Goal: Find contact information: Find contact information

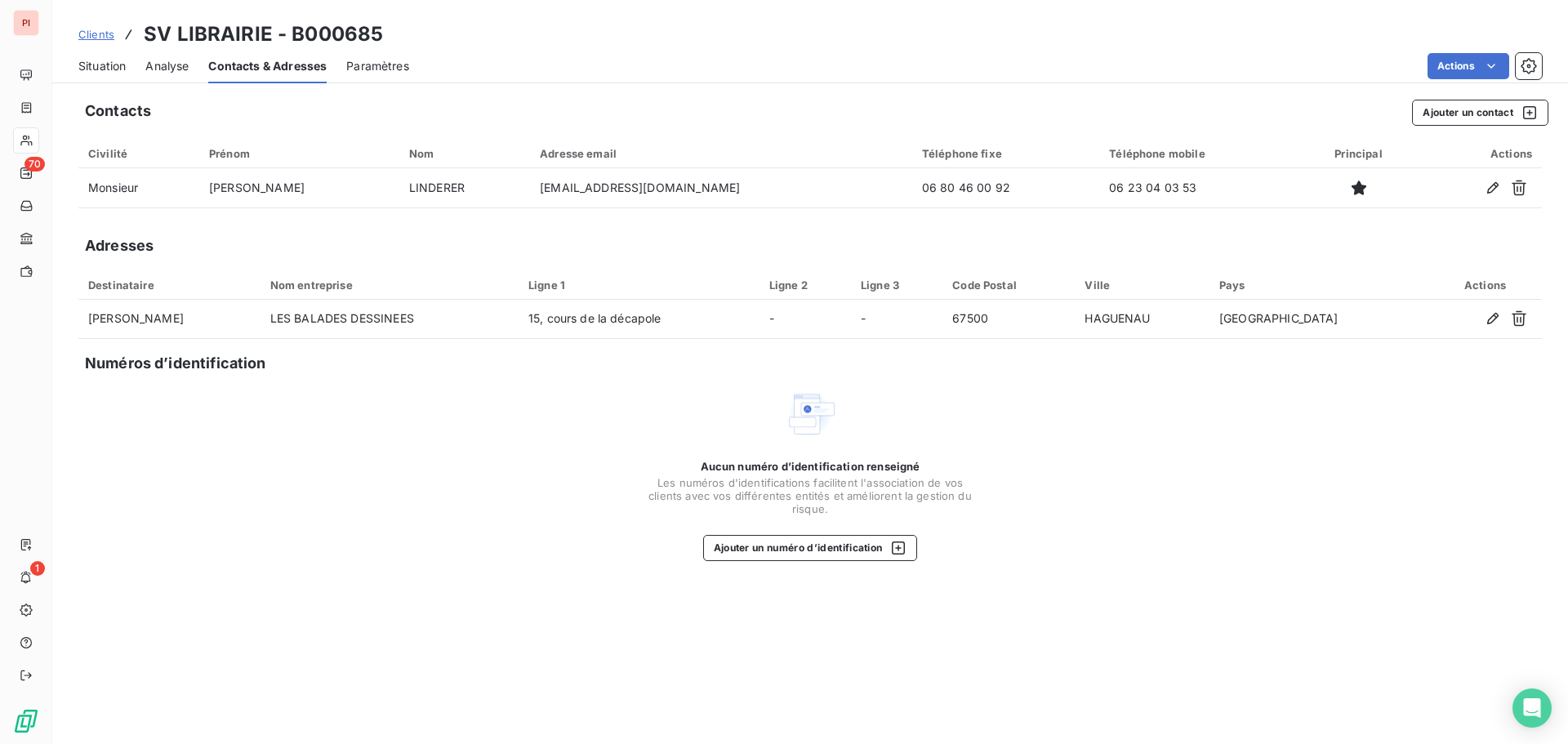
click at [107, 70] on span "Situation" at bounding box center [102, 65] width 47 height 16
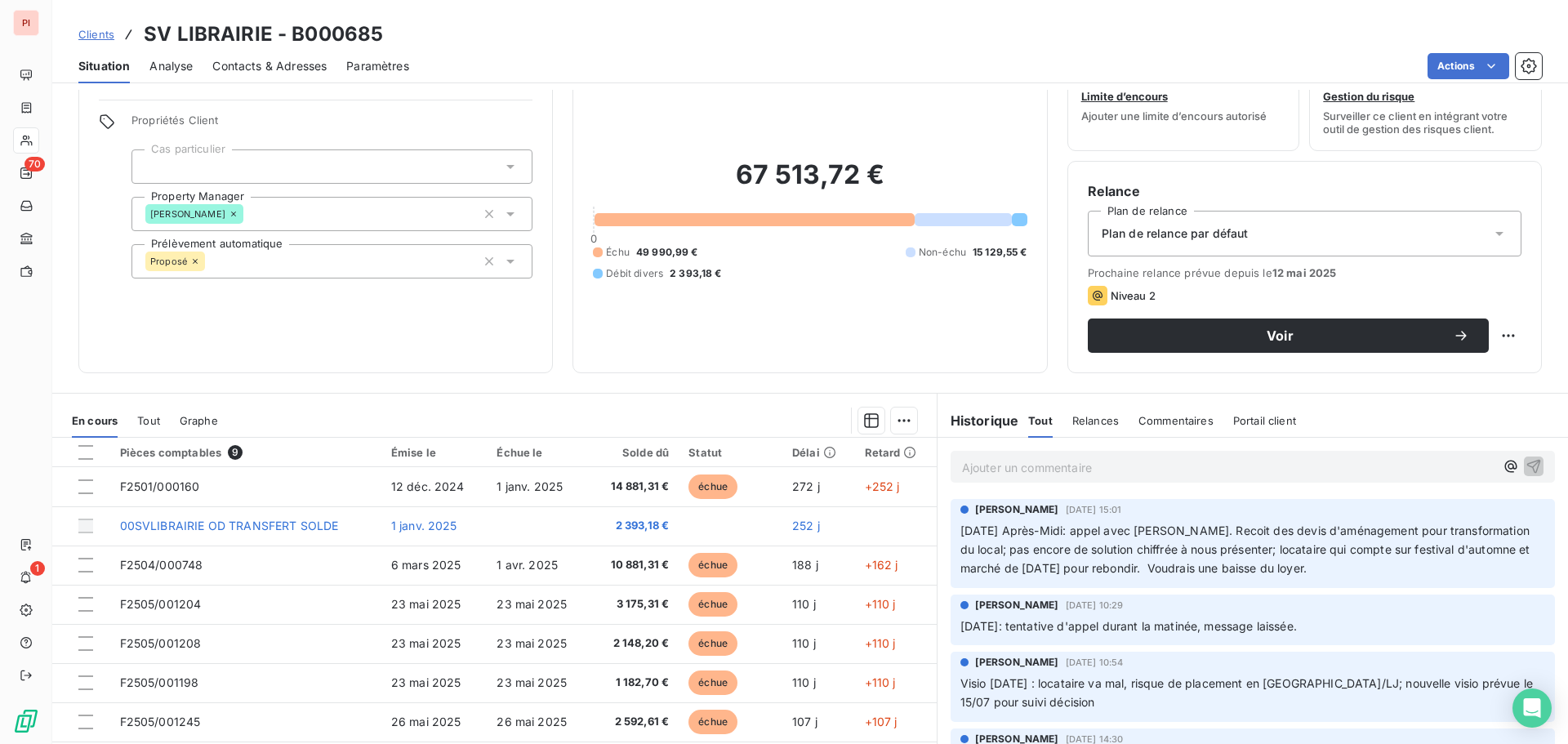
scroll to position [82, 0]
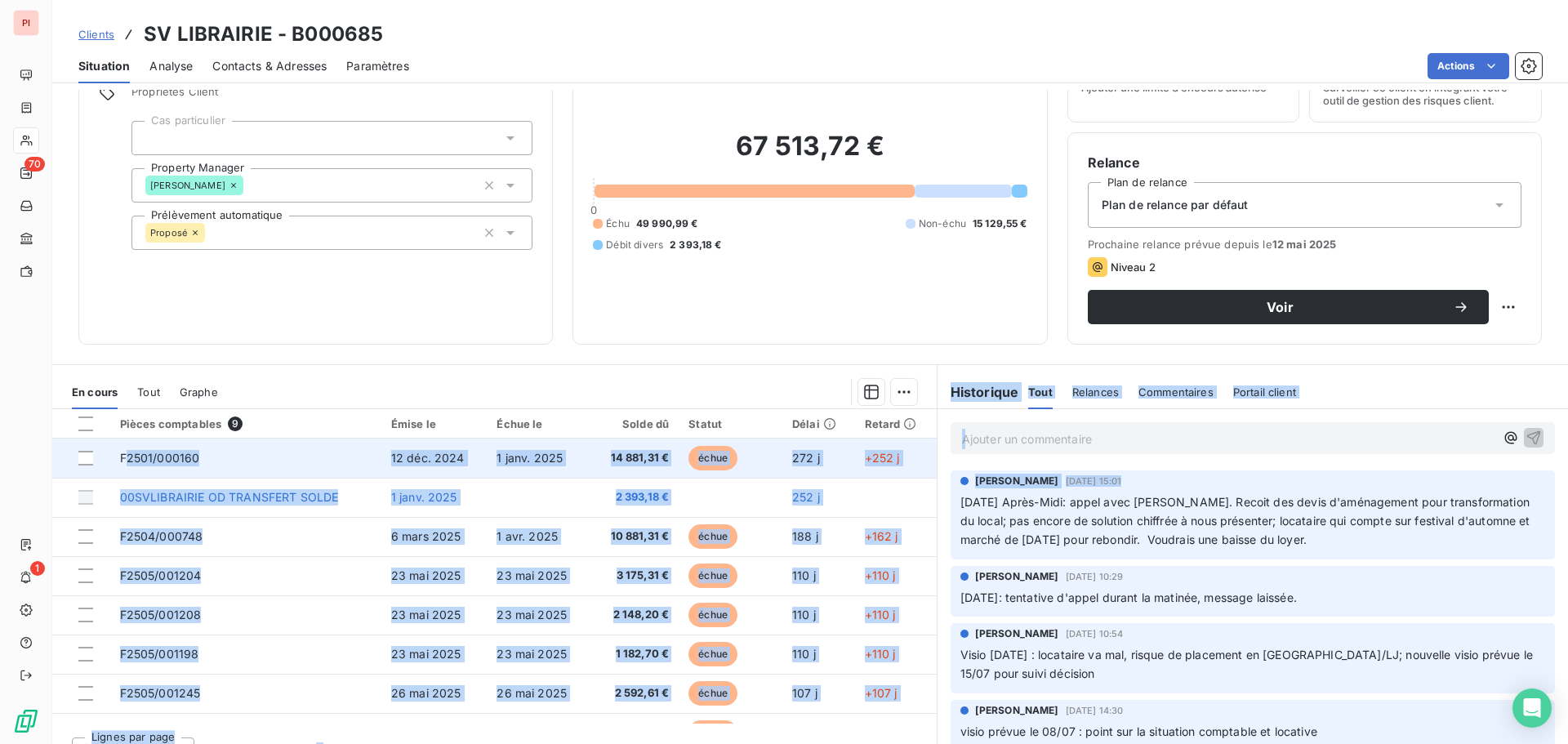
drag, startPoint x: 932, startPoint y: 503, endPoint x: 128, endPoint y: 475, distance: 804.5
click at [128, 475] on div "En cours Tout Graphe Pièces comptables 9 Émise le Échue le Solde dû Statut Déla…" at bounding box center [809, 568] width 1516 height 408
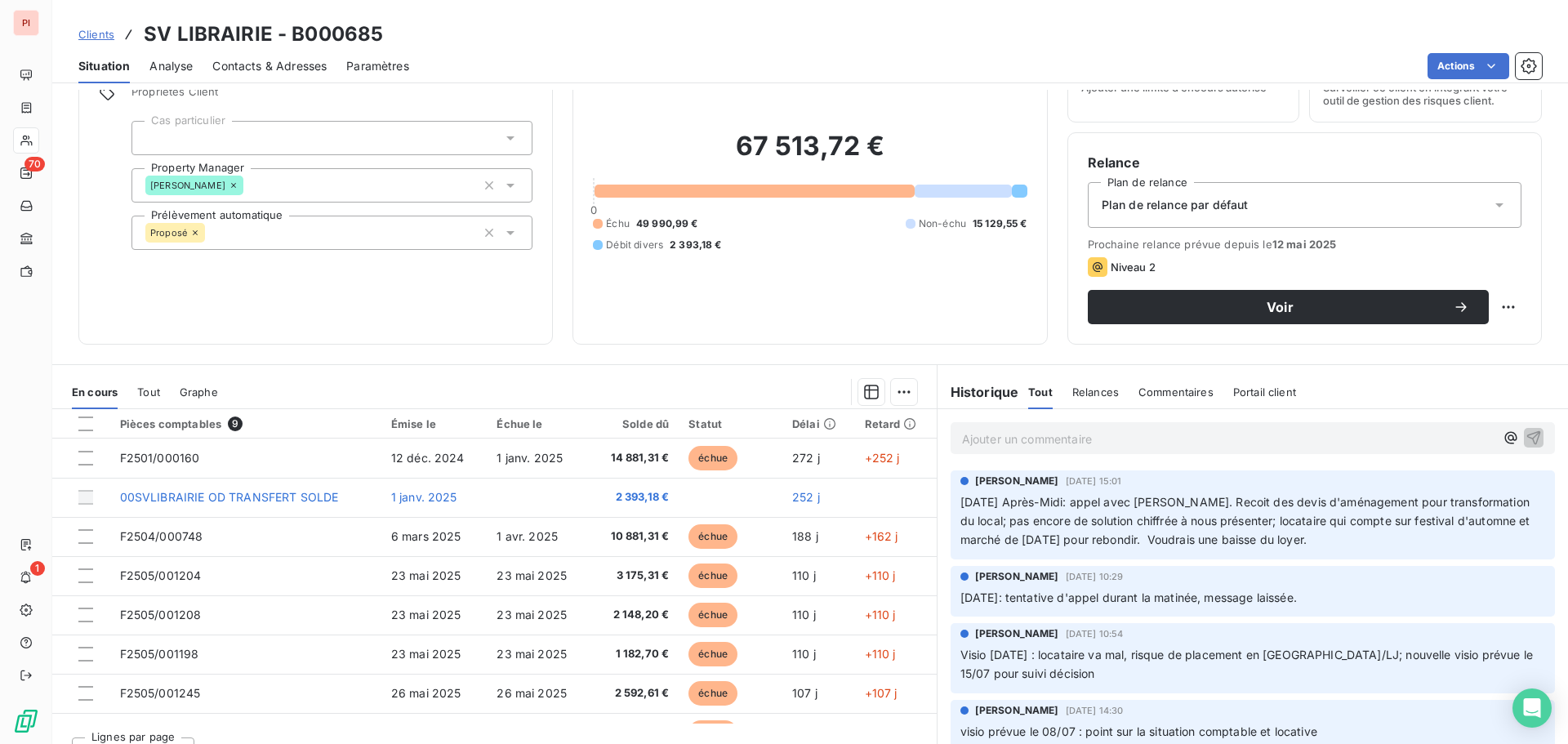
click at [224, 352] on div "Informations client Propriétés Client Cas particulier Property Manager [PERSON_…" at bounding box center [809, 416] width 1516 height 653
click at [85, 39] on span "Clients" at bounding box center [96, 34] width 36 height 13
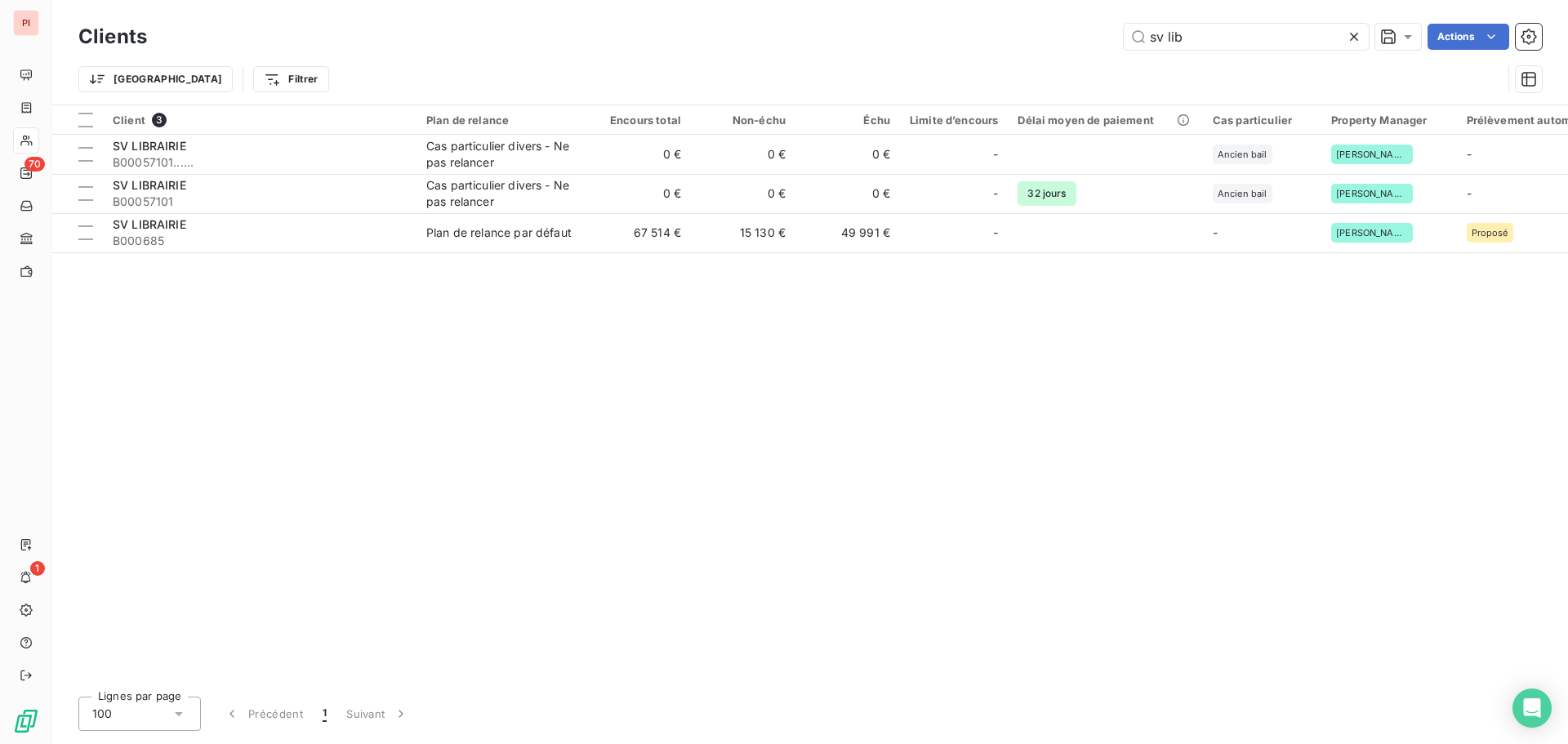
drag, startPoint x: 1265, startPoint y: 34, endPoint x: 1054, endPoint y: 21, distance: 211.4
click at [1054, 21] on div "Clients sv lib Actions" at bounding box center [809, 37] width 1463 height 34
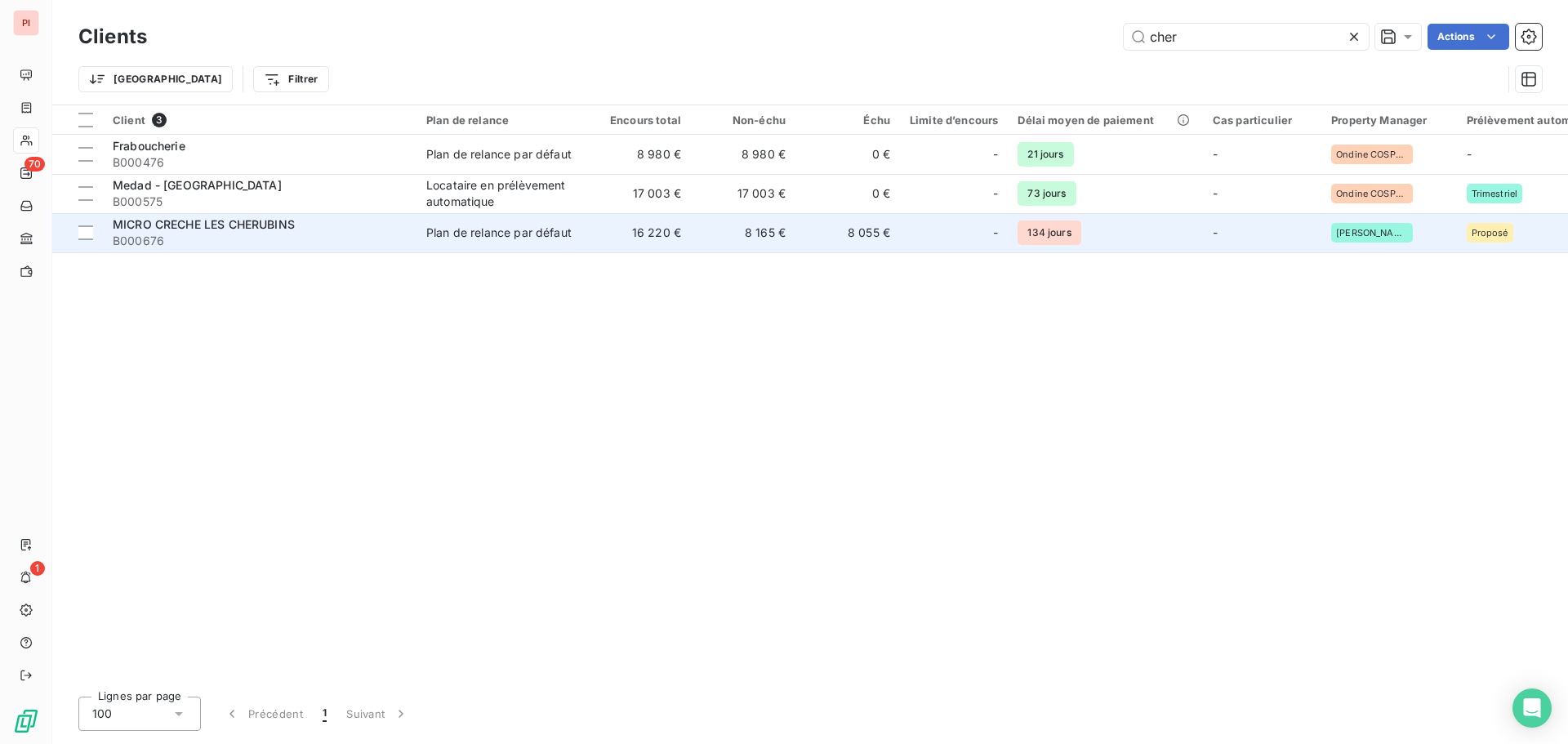
type input "cher"
click at [457, 247] on td "Plan de relance par défaut" at bounding box center [501, 233] width 170 height 40
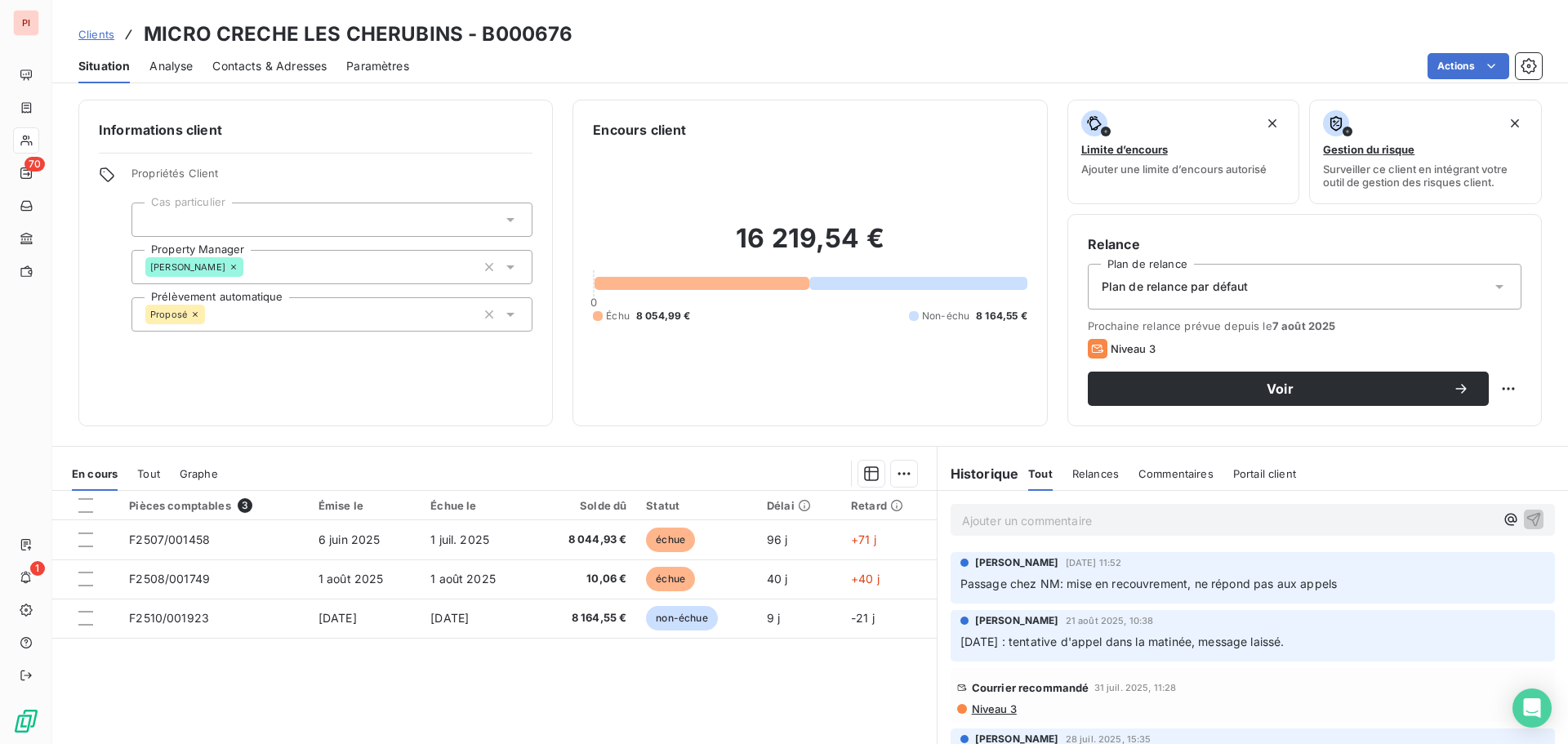
click at [250, 68] on span "Contacts & Adresses" at bounding box center [269, 65] width 114 height 16
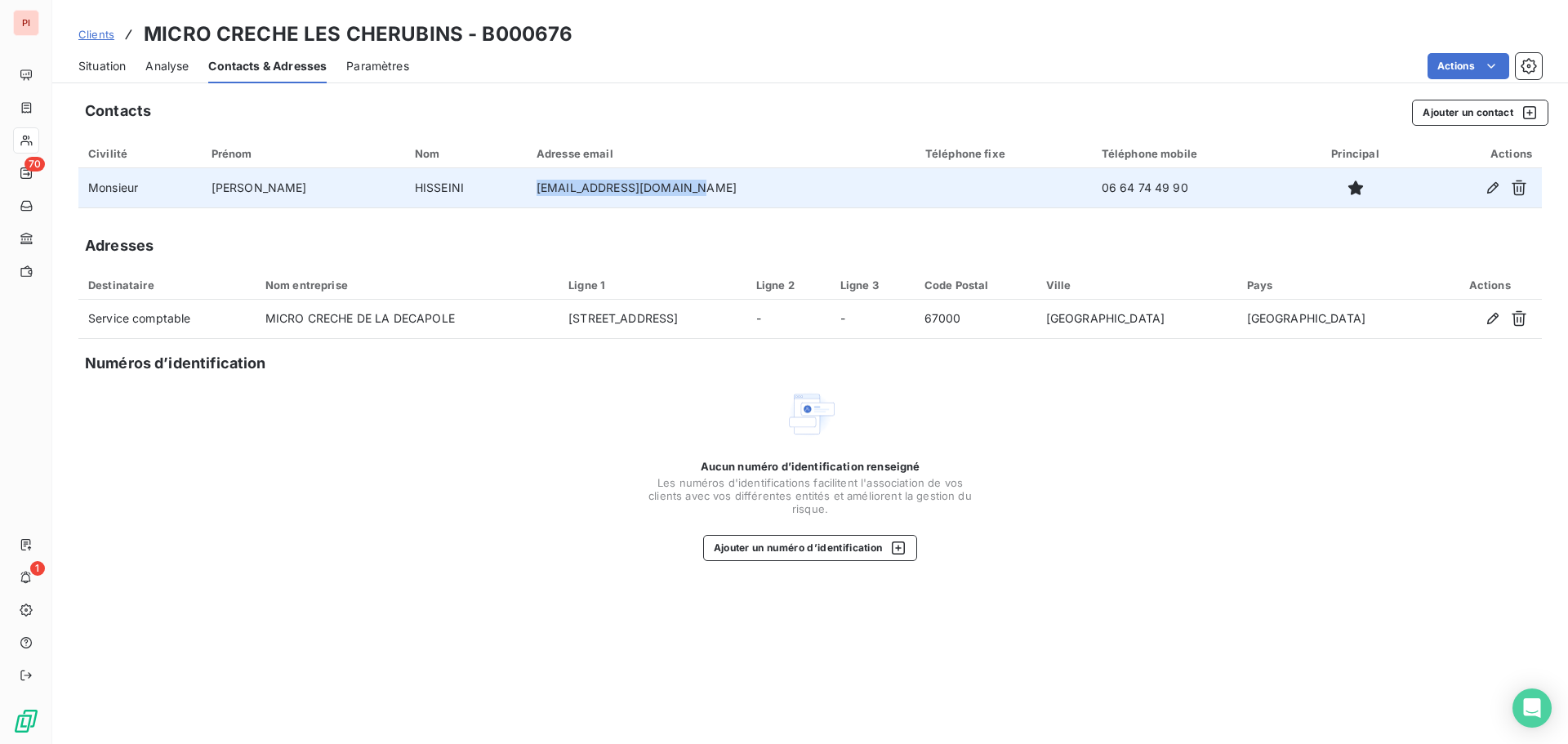
drag, startPoint x: 653, startPoint y: 191, endPoint x: 494, endPoint y: 194, distance: 159.0
click at [526, 194] on td "[EMAIL_ADDRESS][DOMAIN_NAME]" at bounding box center [721, 188] width 389 height 40
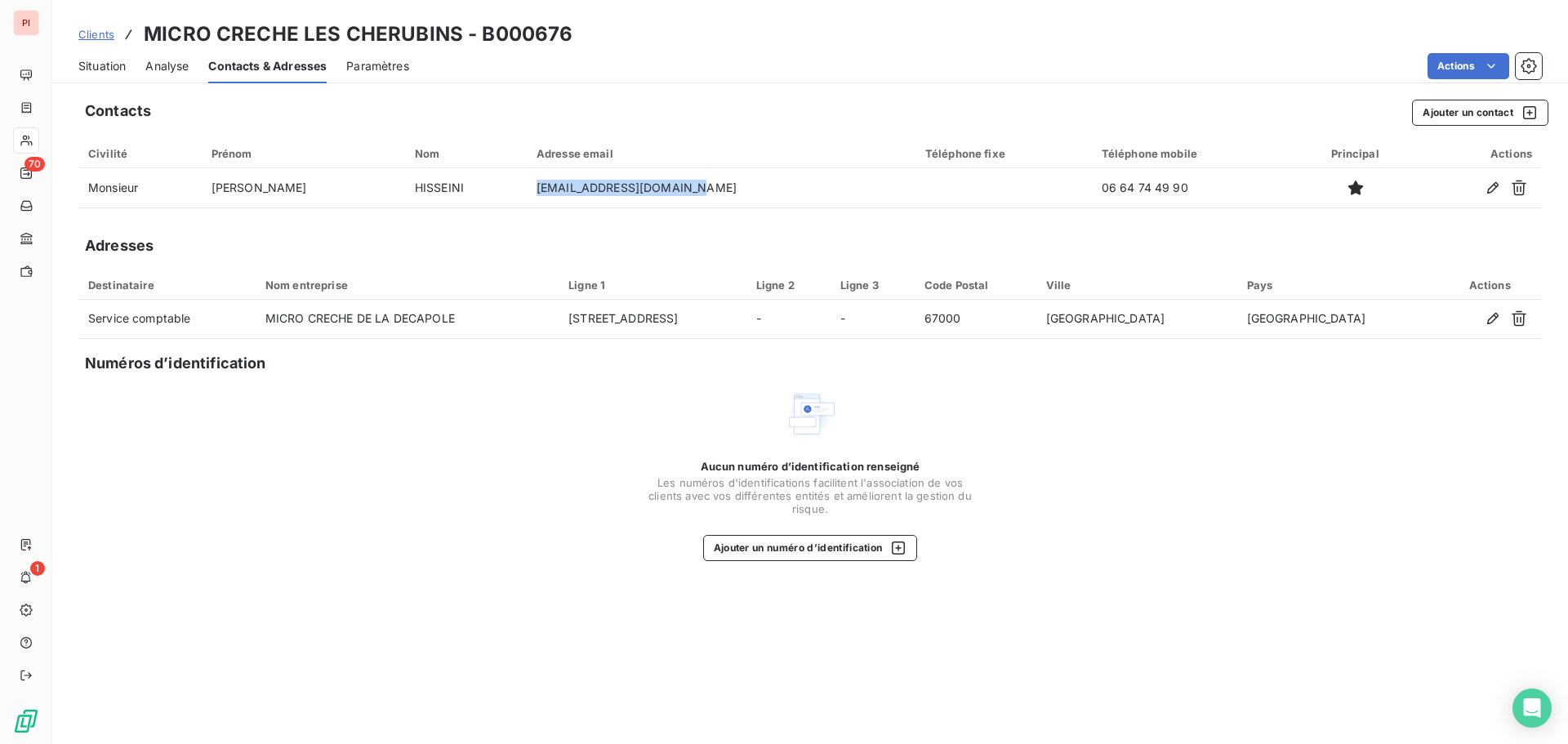
copy td "[EMAIL_ADDRESS][DOMAIN_NAME]"
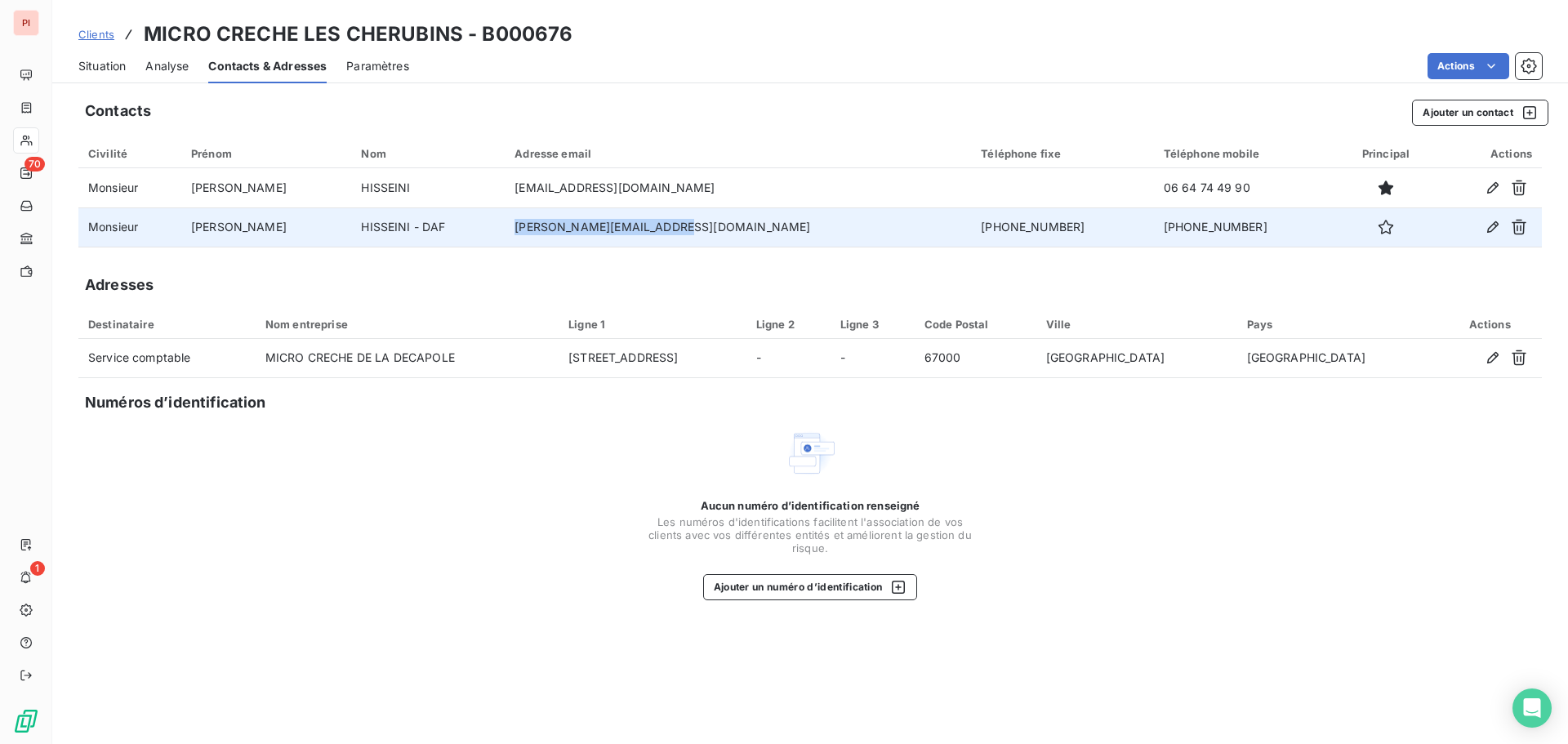
drag, startPoint x: 699, startPoint y: 223, endPoint x: 515, endPoint y: 232, distance: 184.2
click at [515, 232] on tr "Monsieur [PERSON_NAME] - DAF [PERSON_NAME][EMAIL_ADDRESS][DOMAIN_NAME] [PHONE_N…" at bounding box center [809, 227] width 1463 height 40
copy tr "[PERSON_NAME][EMAIL_ADDRESS][DOMAIN_NAME]"
